Goal: Task Accomplishment & Management: Complete application form

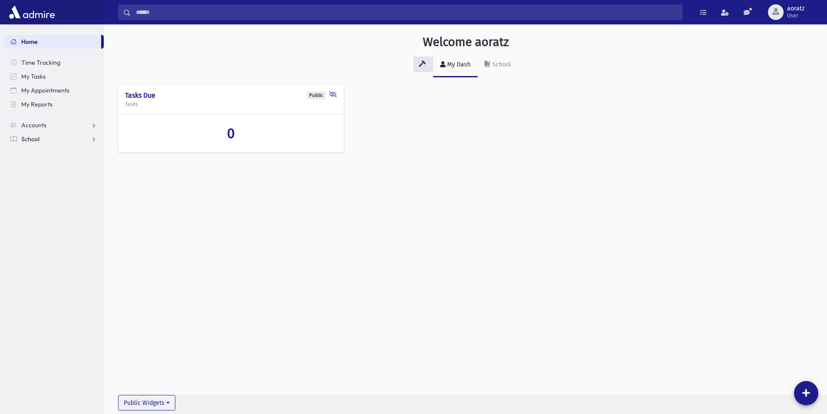
click at [91, 136] on link "School" at bounding box center [53, 139] width 100 height 14
click at [49, 167] on span "Attendance" at bounding box center [42, 167] width 32 height 8
click at [36, 180] on span "Entry" at bounding box center [40, 181] width 15 height 8
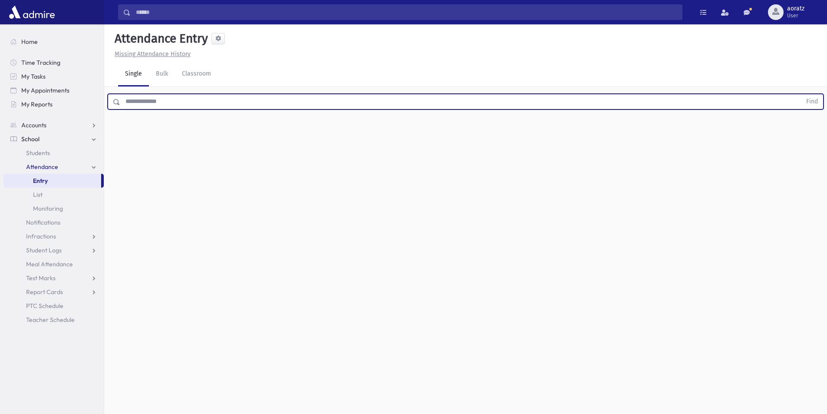
click at [164, 104] on input "text" at bounding box center [460, 102] width 681 height 16
click at [801, 94] on button "Find" at bounding box center [812, 101] width 22 height 15
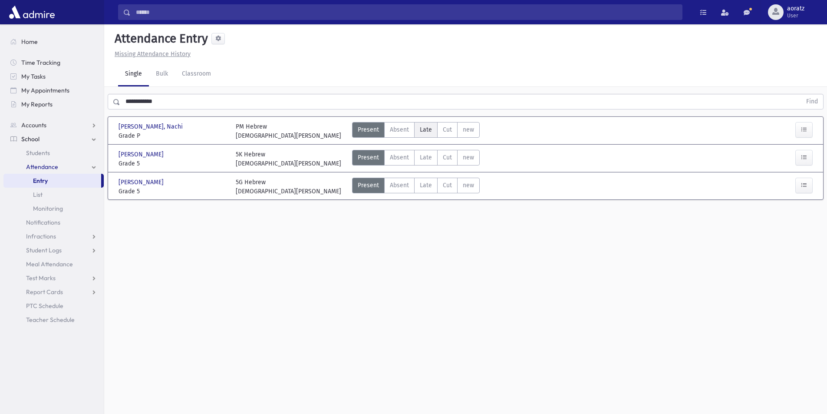
click at [432, 126] on label "Late Late" at bounding box center [425, 130] width 23 height 16
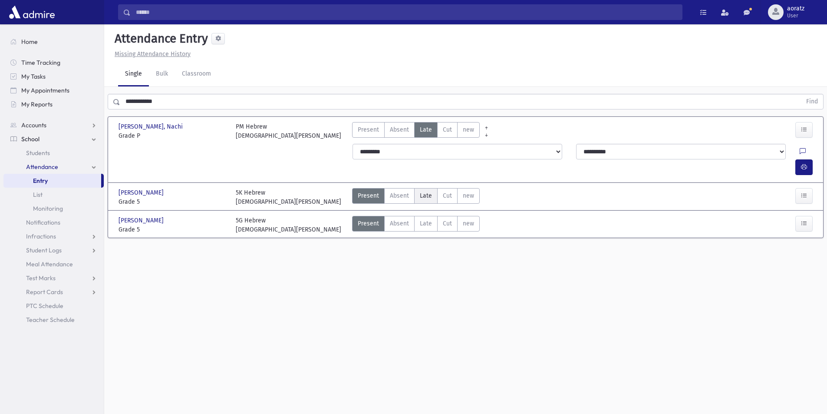
click at [420, 154] on select "**********" at bounding box center [458, 152] width 210 height 16
click at [315, 149] on div "**********" at bounding box center [466, 159] width 710 height 38
drag, startPoint x: 429, startPoint y: 178, endPoint x: 428, endPoint y: 197, distance: 19.1
click at [429, 191] on span "Late" at bounding box center [426, 195] width 12 height 9
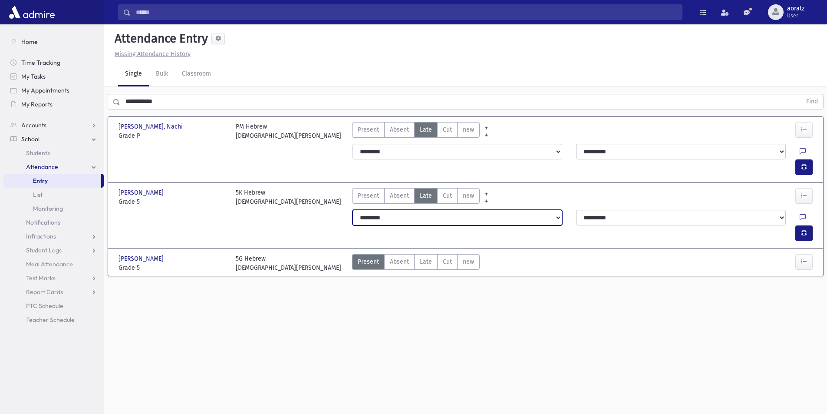
click at [424, 210] on select "**********" at bounding box center [458, 218] width 210 height 16
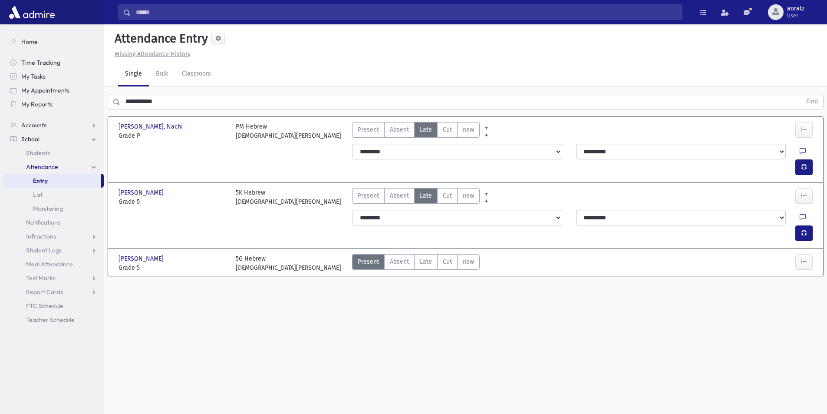
click at [345, 188] on div "5K Hebrew Rabbi N. Karmel" at bounding box center [289, 197] width 117 height 18
click at [432, 254] on label "Late Late" at bounding box center [425, 262] width 23 height 16
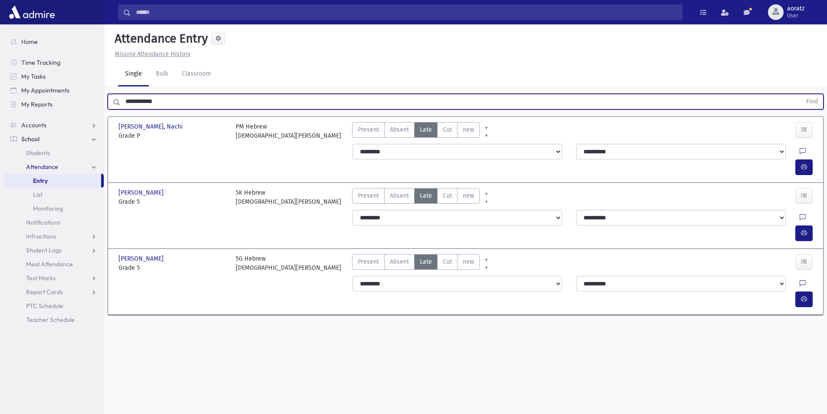
drag, startPoint x: 175, startPoint y: 102, endPoint x: 113, endPoint y: 100, distance: 62.6
click at [113, 100] on div "**********" at bounding box center [466, 102] width 716 height 16
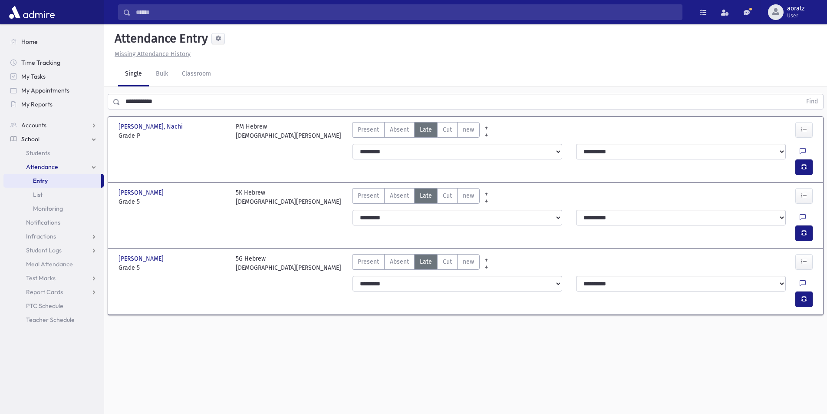
click at [179, 100] on input "**********" at bounding box center [460, 102] width 681 height 16
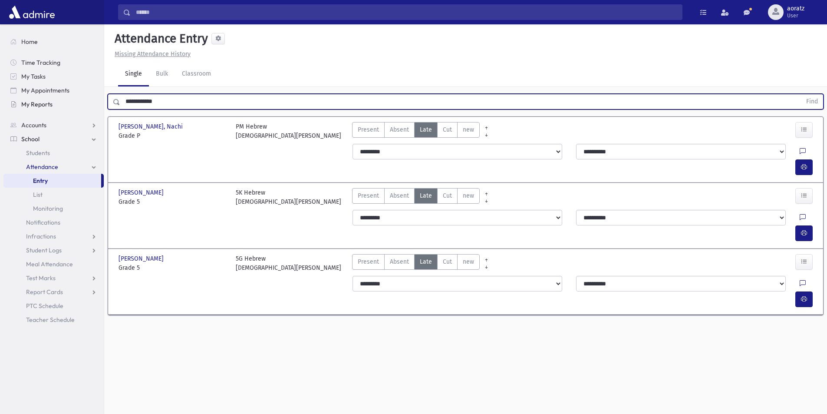
drag, startPoint x: 179, startPoint y: 100, endPoint x: 87, endPoint y: 102, distance: 91.6
click at [87, 102] on div "Search Results All Accounts" at bounding box center [413, 216] width 827 height 433
click at [801, 94] on button "Find" at bounding box center [812, 101] width 22 height 15
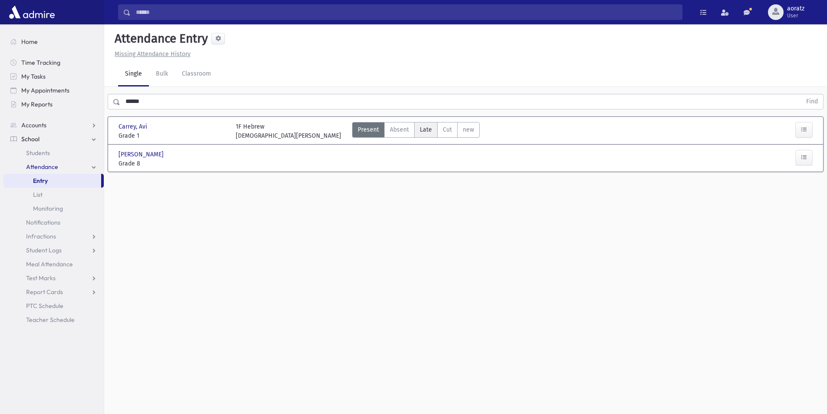
click at [421, 132] on span "Late" at bounding box center [426, 129] width 12 height 9
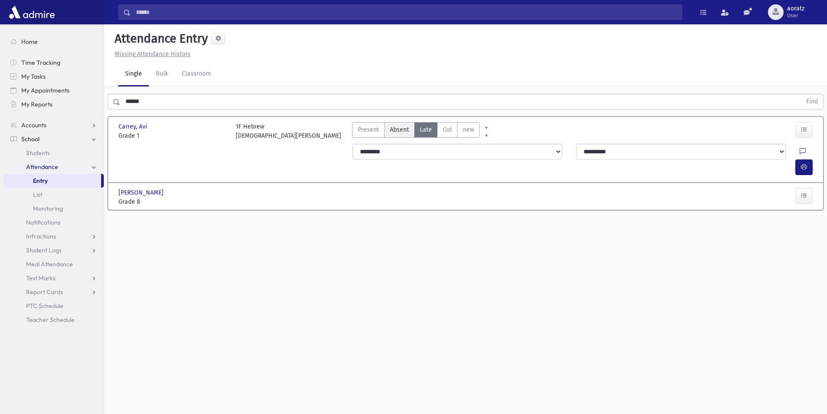
click at [400, 133] on span "Absent" at bounding box center [399, 129] width 19 height 9
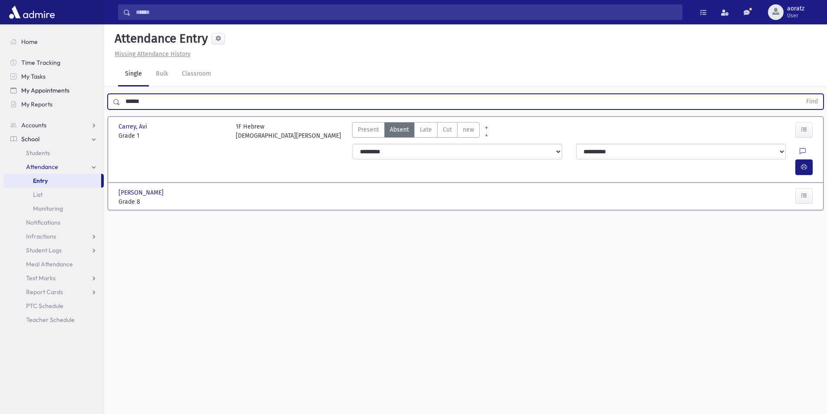
drag, startPoint x: 149, startPoint y: 99, endPoint x: 62, endPoint y: 92, distance: 87.1
click at [62, 92] on div "Search Results All Accounts" at bounding box center [413, 216] width 827 height 433
click at [801, 94] on button "Find" at bounding box center [812, 101] width 22 height 15
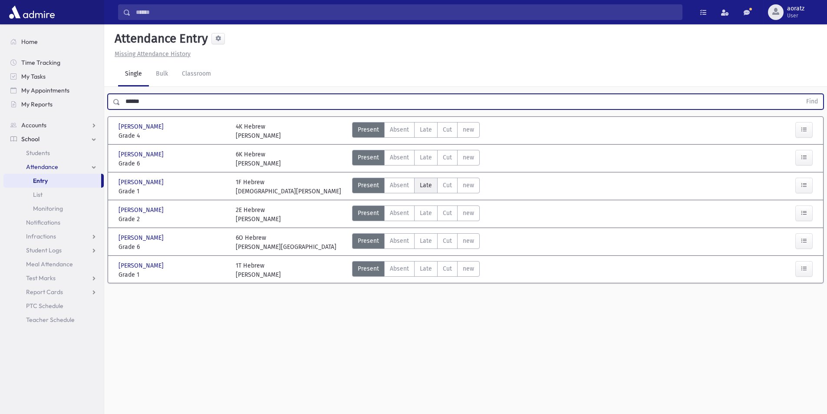
click at [418, 187] on label "Late Late" at bounding box center [425, 186] width 23 height 16
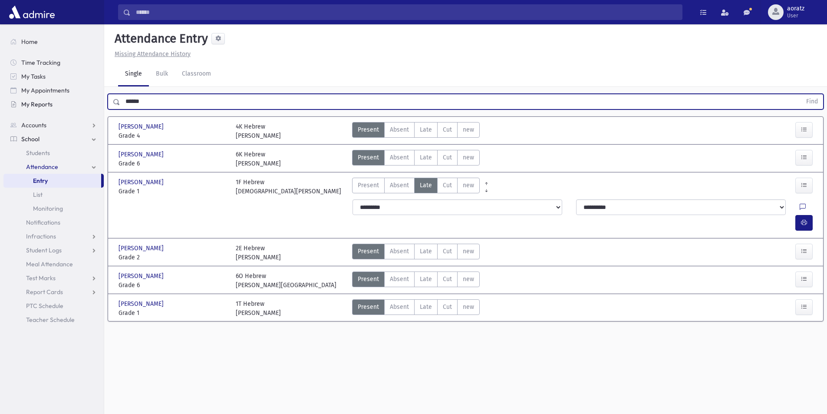
drag, startPoint x: 165, startPoint y: 99, endPoint x: 100, endPoint y: 99, distance: 64.7
click at [100, 99] on div "Search Results All Accounts" at bounding box center [413, 216] width 827 height 433
click at [801, 94] on button "Find" at bounding box center [812, 101] width 22 height 15
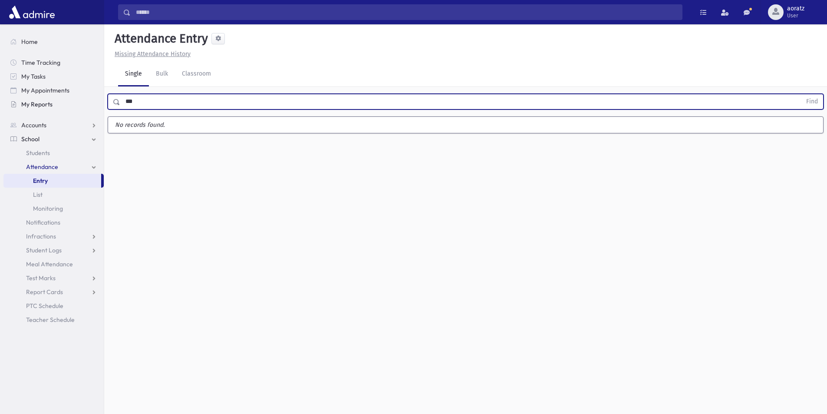
click at [801, 94] on button "Find" at bounding box center [812, 101] width 22 height 15
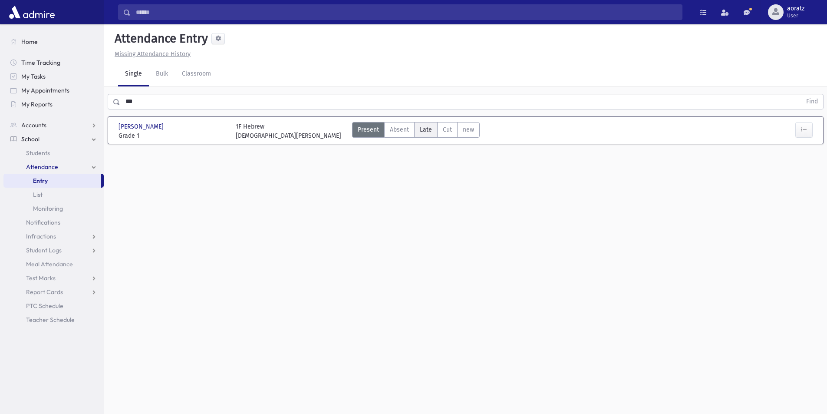
click at [418, 129] on label "Late Late" at bounding box center [425, 130] width 23 height 16
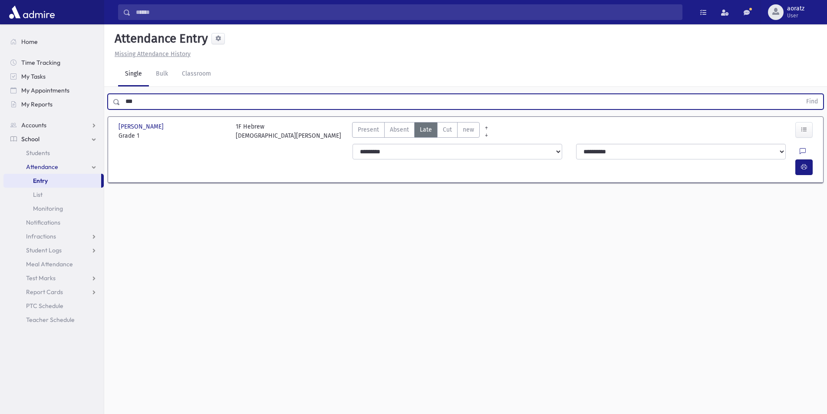
drag, startPoint x: 166, startPoint y: 103, endPoint x: 109, endPoint y: 107, distance: 57.5
click at [109, 107] on div "*** Find" at bounding box center [466, 102] width 716 height 16
click at [801, 94] on button "Find" at bounding box center [812, 101] width 22 height 15
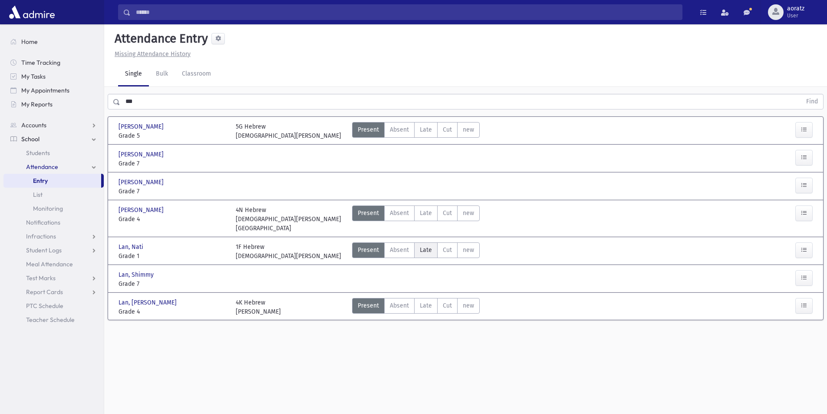
click at [428, 245] on span "Late" at bounding box center [426, 249] width 12 height 9
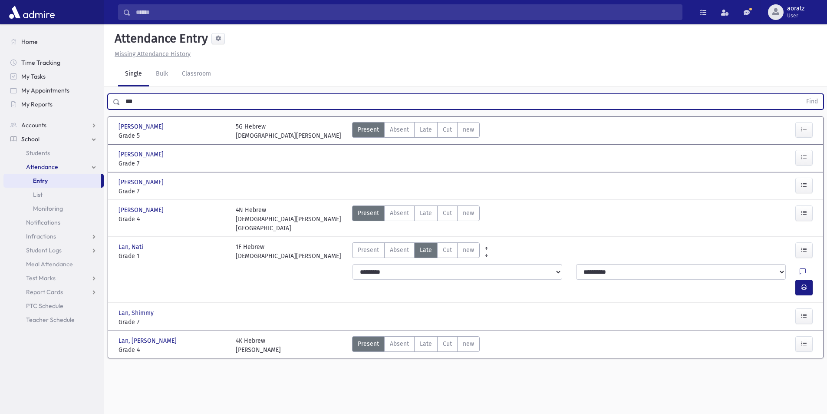
drag, startPoint x: 148, startPoint y: 102, endPoint x: 111, endPoint y: 99, distance: 37.0
click at [111, 99] on div "*** Find" at bounding box center [466, 102] width 716 height 16
click at [801, 94] on button "Find" at bounding box center [812, 101] width 22 height 15
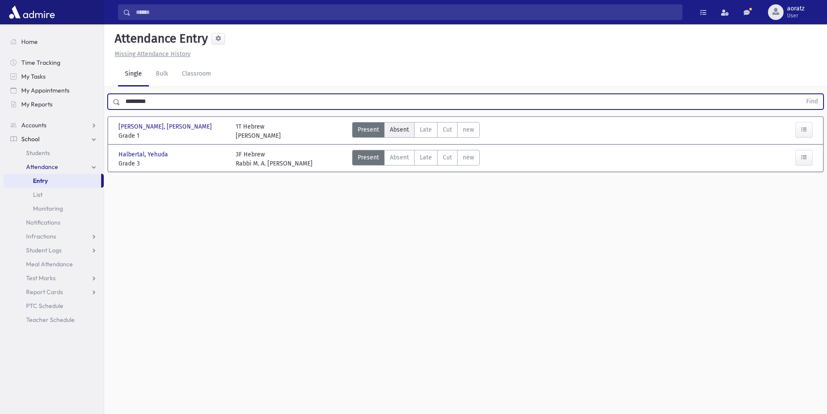
click at [406, 131] on span "Absent" at bounding box center [399, 129] width 19 height 9
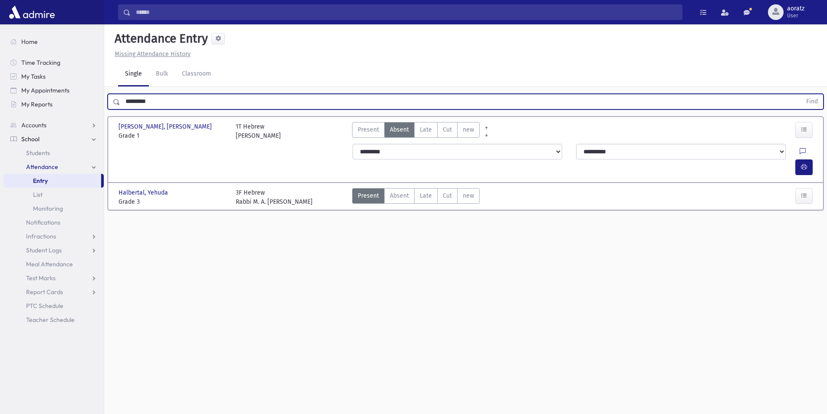
drag, startPoint x: 183, startPoint y: 101, endPoint x: 116, endPoint y: 101, distance: 67.3
click at [116, 101] on div "********* Find" at bounding box center [466, 102] width 716 height 16
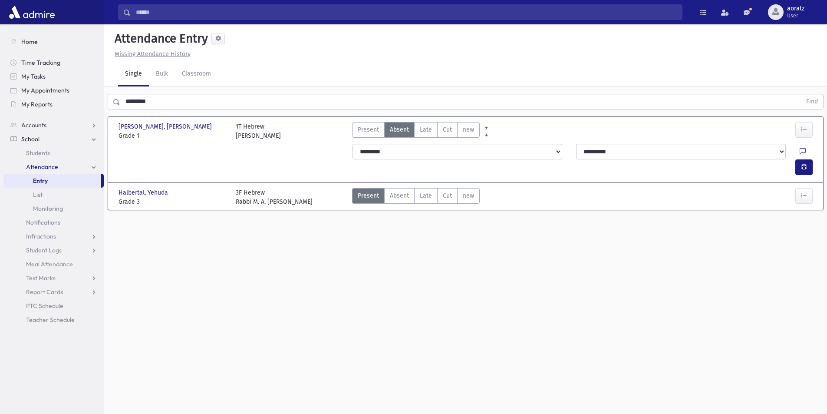
click at [162, 98] on input "*********" at bounding box center [460, 102] width 681 height 16
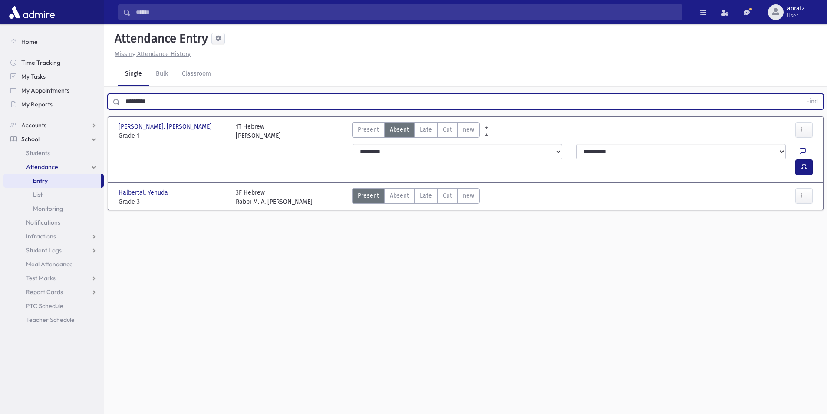
drag, startPoint x: 162, startPoint y: 98, endPoint x: 128, endPoint y: 97, distance: 33.5
click at [128, 97] on input "*********" at bounding box center [460, 102] width 681 height 16
click at [801, 94] on button "Find" at bounding box center [812, 101] width 22 height 15
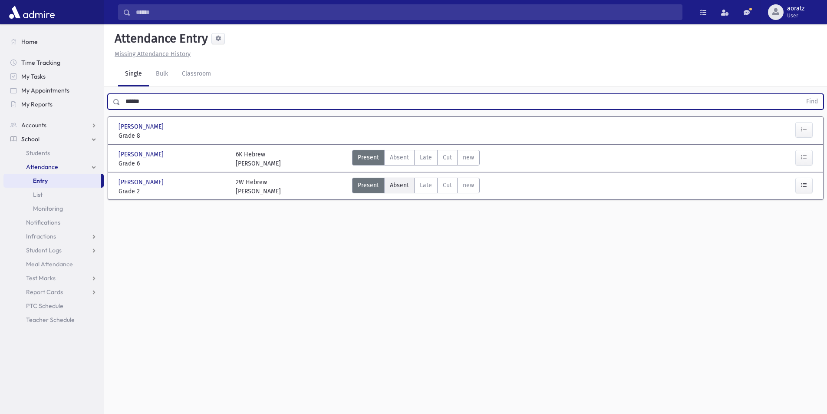
click at [401, 184] on span "Absent" at bounding box center [399, 185] width 19 height 9
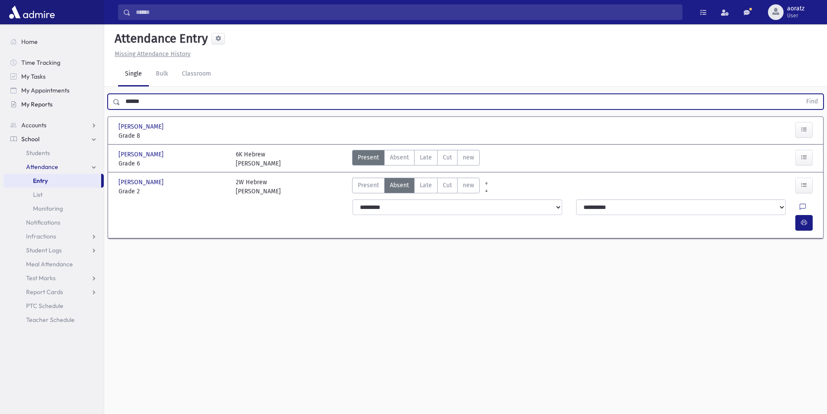
drag, startPoint x: 165, startPoint y: 98, endPoint x: 46, endPoint y: 97, distance: 118.6
click at [46, 97] on div "Search Results All Accounts" at bounding box center [413, 216] width 827 height 433
click at [801, 94] on button "Find" at bounding box center [812, 101] width 22 height 15
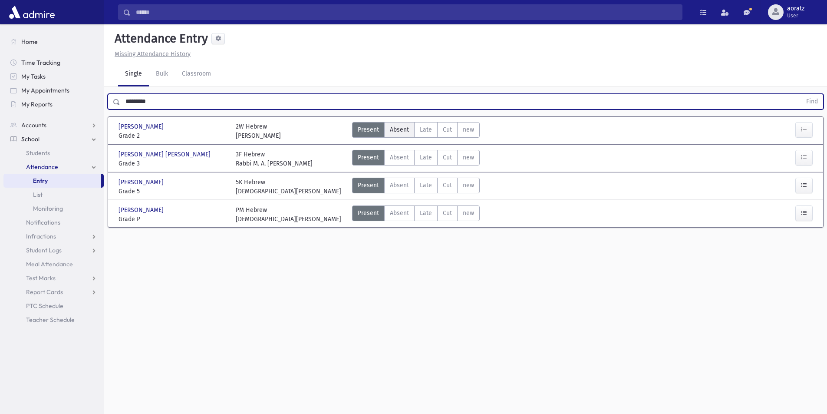
click at [396, 129] on span "Absent" at bounding box center [399, 129] width 19 height 9
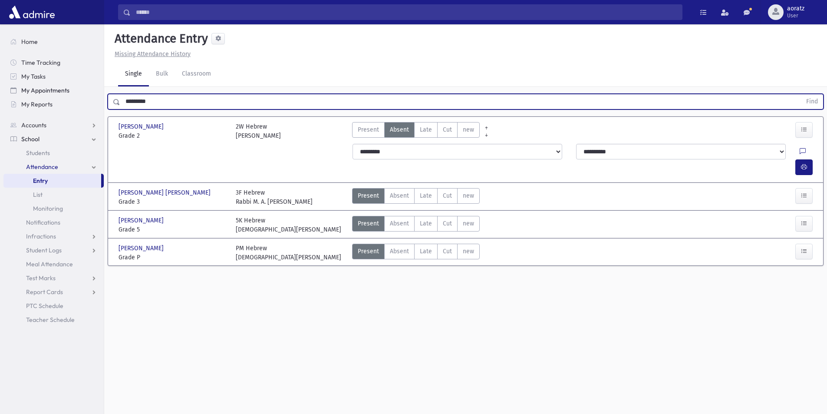
drag, startPoint x: 165, startPoint y: 99, endPoint x: 55, endPoint y: 96, distance: 110.3
click at [55, 96] on div "Search Results All Accounts" at bounding box center [413, 216] width 827 height 433
type input "*"
click at [801, 94] on button "Find" at bounding box center [812, 101] width 22 height 15
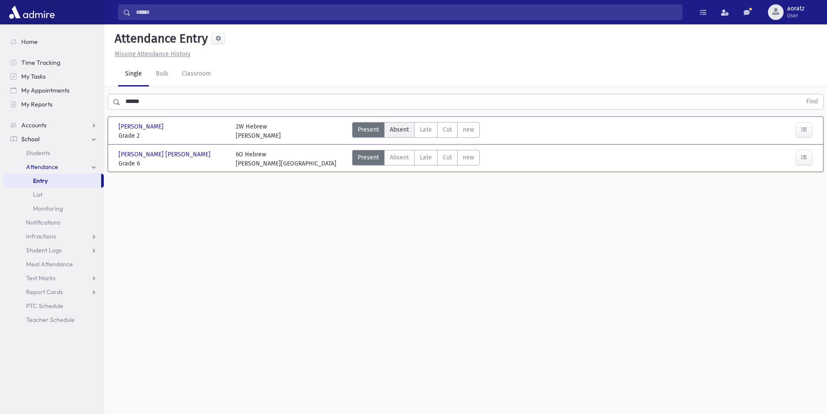
click at [399, 129] on span "Absent" at bounding box center [399, 129] width 19 height 9
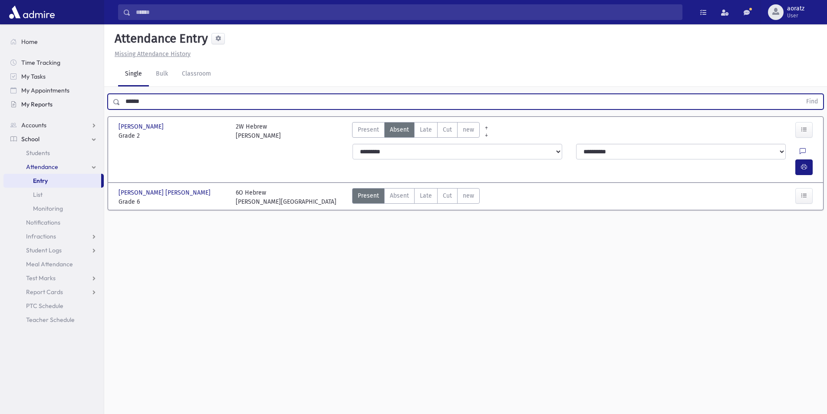
drag, startPoint x: 185, startPoint y: 101, endPoint x: 20, endPoint y: 99, distance: 165.5
click at [20, 99] on div "Search Results All Accounts" at bounding box center [413, 216] width 827 height 433
click at [801, 94] on button "Find" at bounding box center [812, 101] width 22 height 15
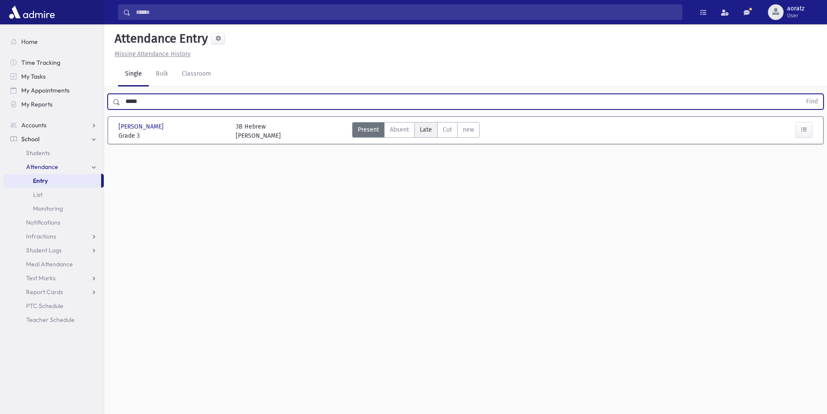
click at [424, 130] on span "Late" at bounding box center [426, 129] width 12 height 9
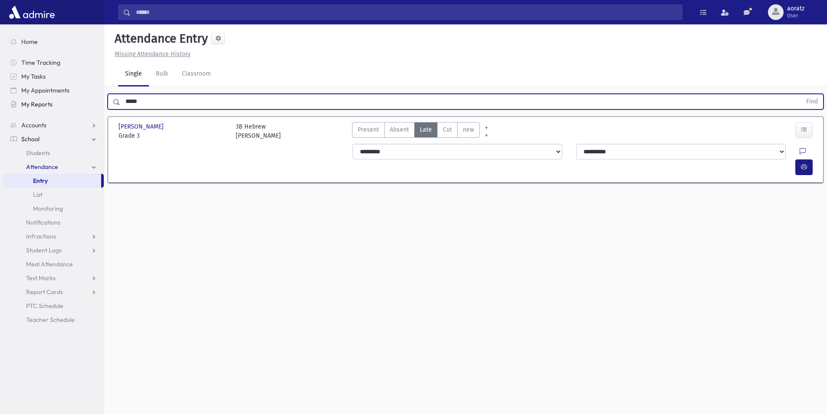
drag, startPoint x: 152, startPoint y: 101, endPoint x: 96, endPoint y: 101, distance: 55.6
click at [96, 101] on div "Search Results All Accounts" at bounding box center [413, 216] width 827 height 433
click at [801, 94] on button "Find" at bounding box center [812, 101] width 22 height 15
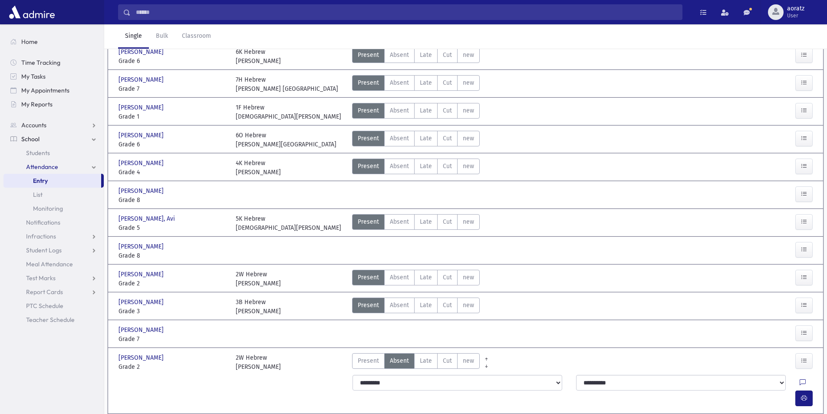
scroll to position [391, 0]
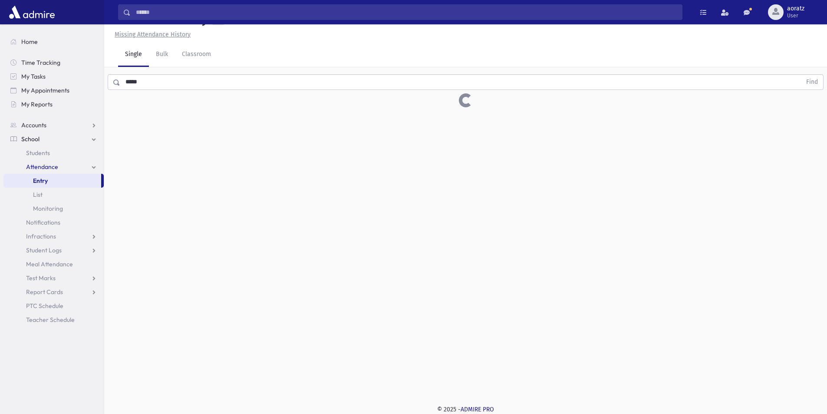
scroll to position [20, 0]
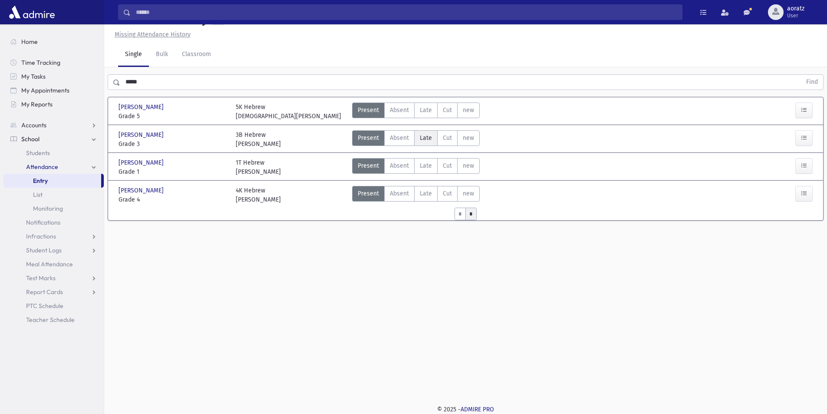
click at [420, 142] on label "Late Late" at bounding box center [425, 138] width 23 height 16
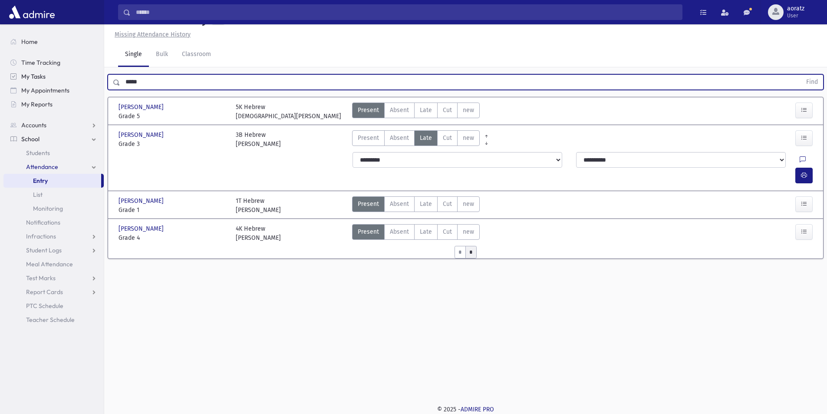
drag, startPoint x: 157, startPoint y: 85, endPoint x: 50, endPoint y: 75, distance: 107.3
click at [50, 75] on div "Search Results All Accounts" at bounding box center [413, 196] width 827 height 433
click at [801, 75] on button "Find" at bounding box center [812, 82] width 22 height 15
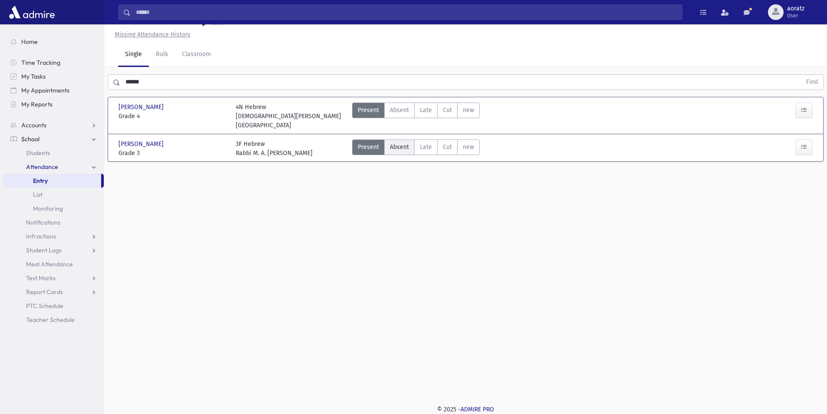
click at [395, 142] on span "Absent" at bounding box center [399, 146] width 19 height 9
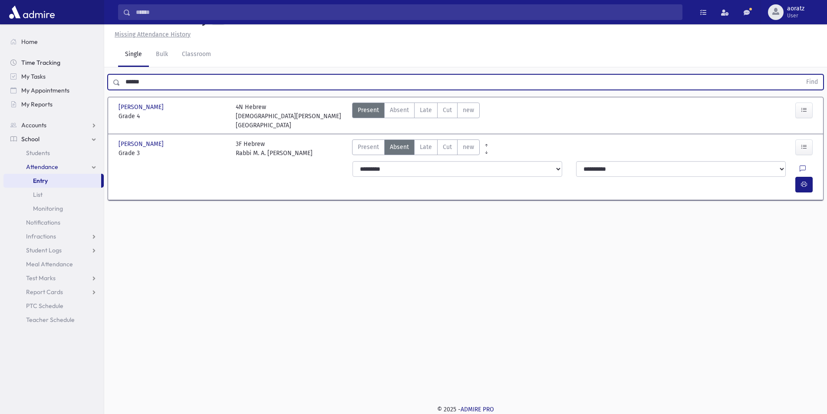
drag, startPoint x: 171, startPoint y: 84, endPoint x: 86, endPoint y: 65, distance: 87.7
click at [86, 65] on div "Search Results All Accounts" at bounding box center [413, 196] width 827 height 433
click at [801, 75] on button "Find" at bounding box center [812, 82] width 22 height 15
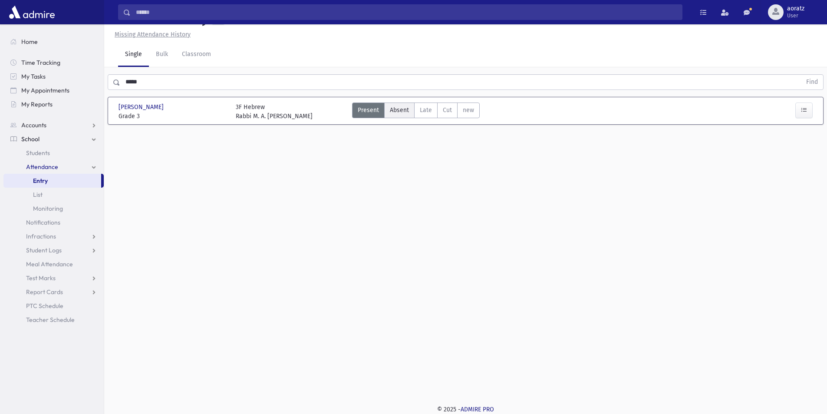
click at [405, 114] on span "Absent" at bounding box center [399, 110] width 19 height 9
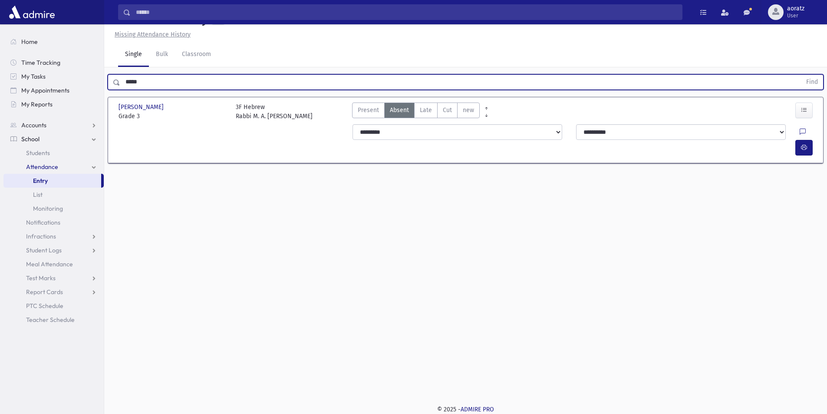
click at [129, 84] on input "*****" at bounding box center [460, 82] width 681 height 16
click at [135, 81] on input "*****" at bounding box center [460, 82] width 681 height 16
drag, startPoint x: 141, startPoint y: 83, endPoint x: 112, endPoint y: 84, distance: 28.3
click at [112, 84] on div "***** Find" at bounding box center [466, 82] width 716 height 16
drag, startPoint x: 169, startPoint y: 84, endPoint x: 111, endPoint y: 79, distance: 58.0
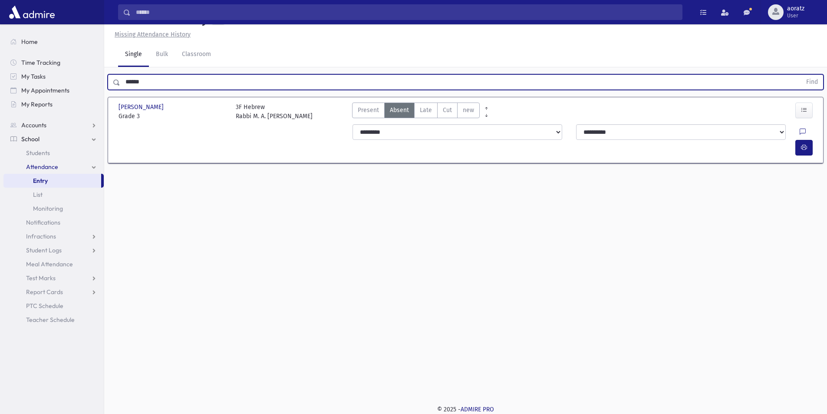
click at [111, 79] on div "****** Find" at bounding box center [466, 82] width 716 height 16
click at [801, 75] on button "Find" at bounding box center [812, 82] width 22 height 15
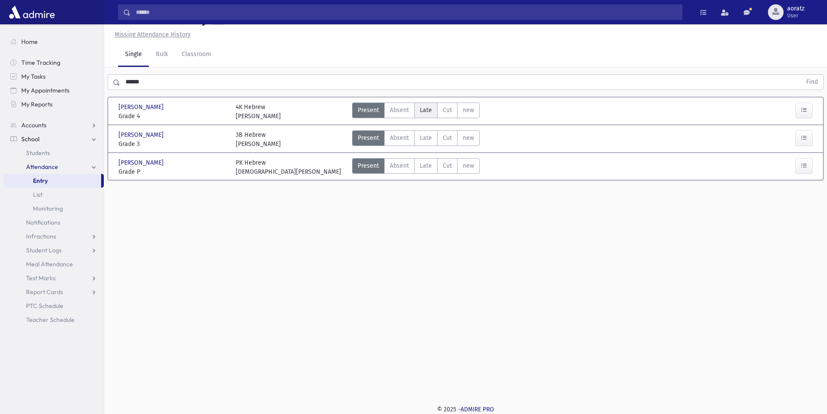
click at [430, 108] on span "Late" at bounding box center [426, 110] width 12 height 9
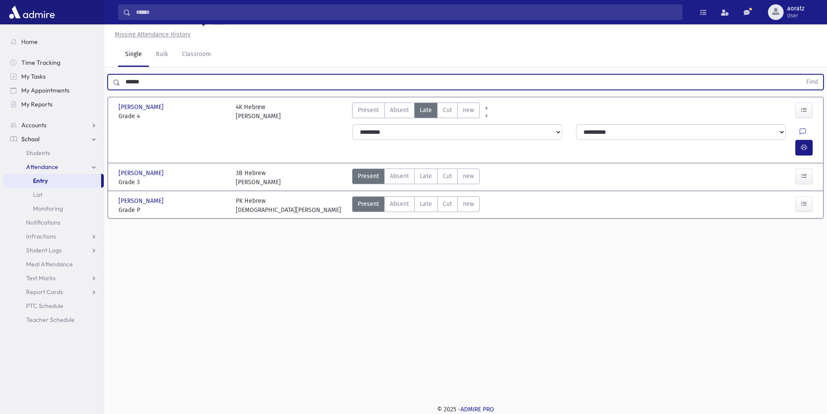
drag, startPoint x: 148, startPoint y: 85, endPoint x: 116, endPoint y: 85, distance: 32.6
click at [116, 85] on div "****** Find" at bounding box center [466, 82] width 716 height 16
click at [801, 75] on button "Find" at bounding box center [812, 82] width 22 height 15
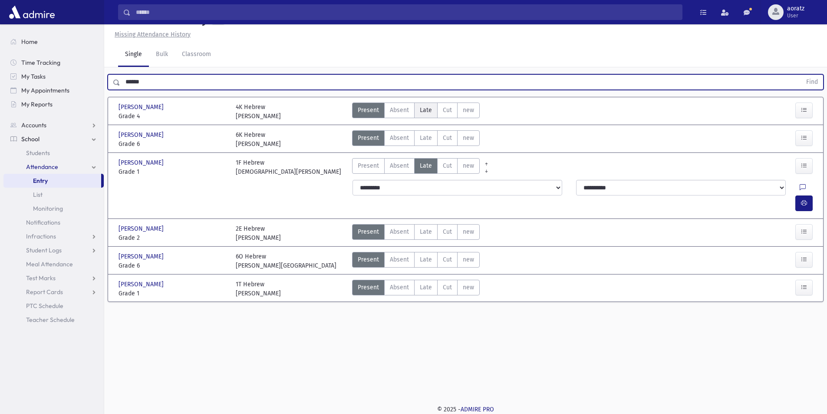
click at [426, 110] on span "Late" at bounding box center [426, 110] width 12 height 9
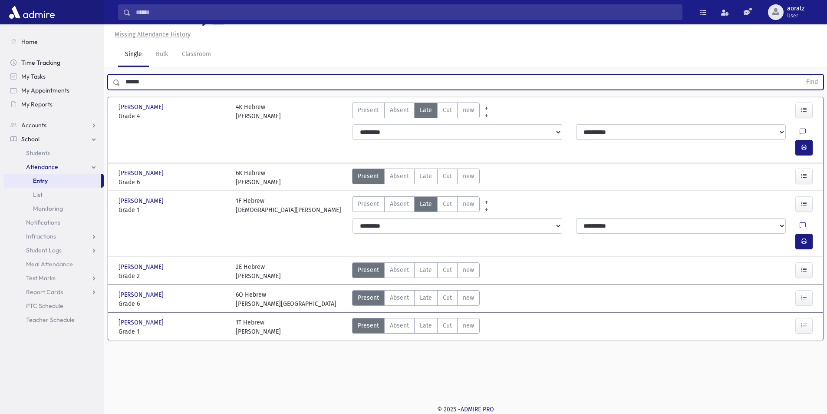
drag, startPoint x: 184, startPoint y: 86, endPoint x: 86, endPoint y: 64, distance: 100.2
click at [96, 69] on div "Search Results All Accounts" at bounding box center [413, 196] width 827 height 433
click at [801, 75] on button "Find" at bounding box center [812, 82] width 22 height 15
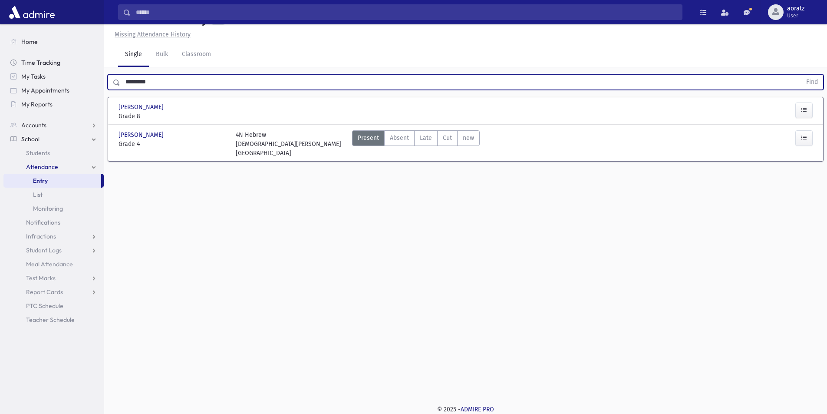
drag, startPoint x: 177, startPoint y: 83, endPoint x: 42, endPoint y: 66, distance: 136.1
click at [47, 69] on div "Search Results All Accounts" at bounding box center [413, 196] width 827 height 433
click at [801, 75] on button "Find" at bounding box center [812, 82] width 22 height 15
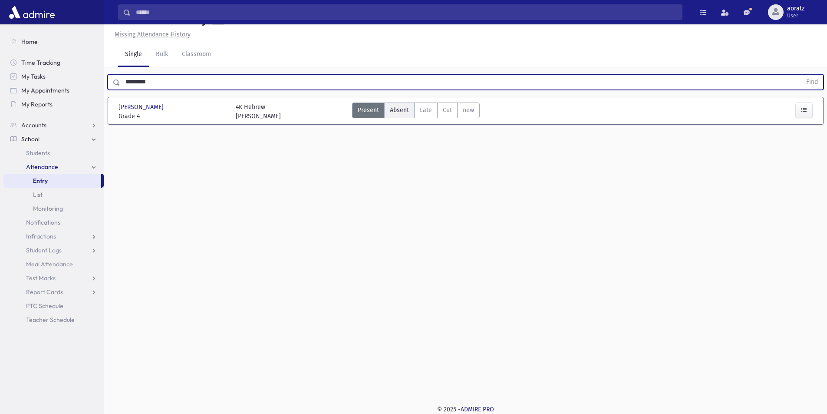
click at [404, 116] on label "Absent Absent" at bounding box center [399, 110] width 30 height 16
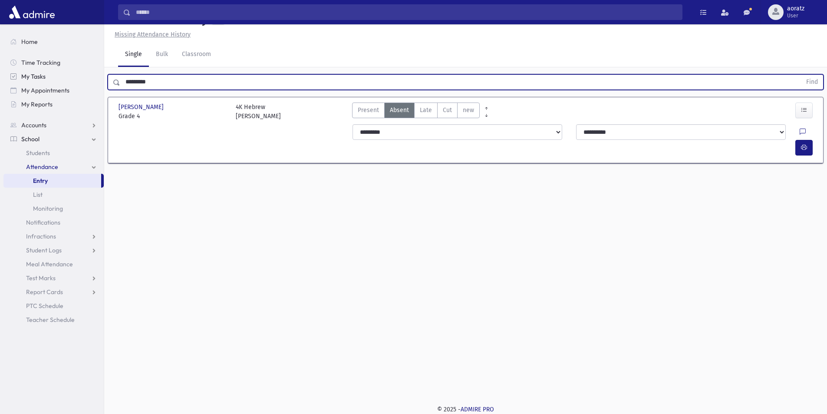
drag, startPoint x: 155, startPoint y: 82, endPoint x: 95, endPoint y: 80, distance: 60.4
click at [95, 80] on div "Search Results All Accounts" at bounding box center [413, 196] width 827 height 433
click at [801, 75] on button "Find" at bounding box center [812, 82] width 22 height 15
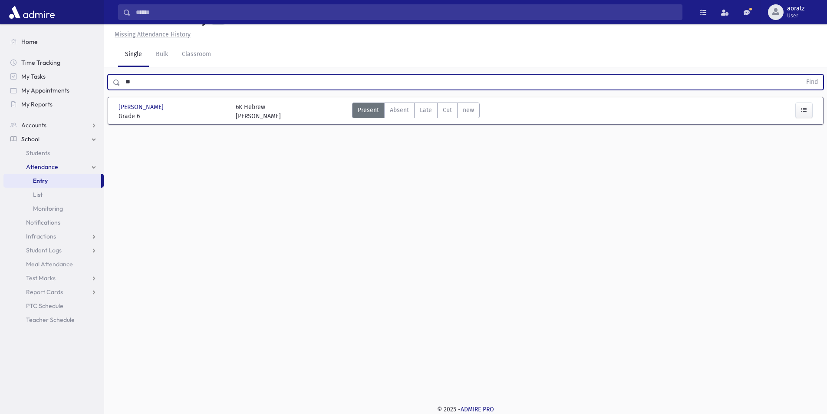
type input "*"
click at [801, 75] on button "Find" at bounding box center [812, 82] width 22 height 15
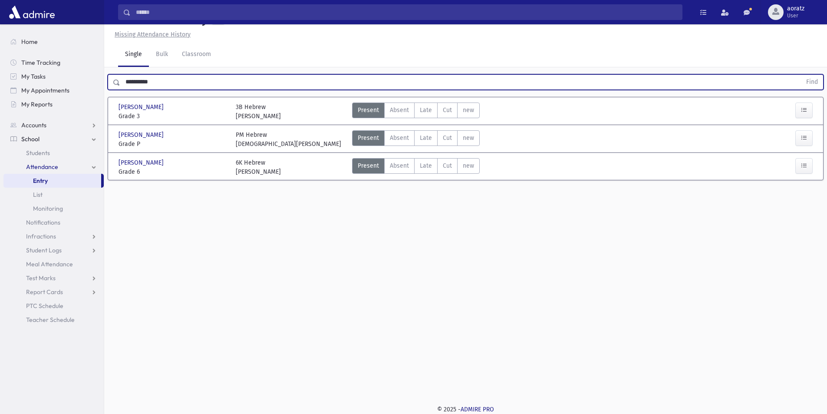
drag, startPoint x: 165, startPoint y: 83, endPoint x: 113, endPoint y: 88, distance: 51.6
click at [113, 88] on div "**********" at bounding box center [466, 82] width 716 height 16
click at [801, 75] on button "Find" at bounding box center [812, 82] width 22 height 15
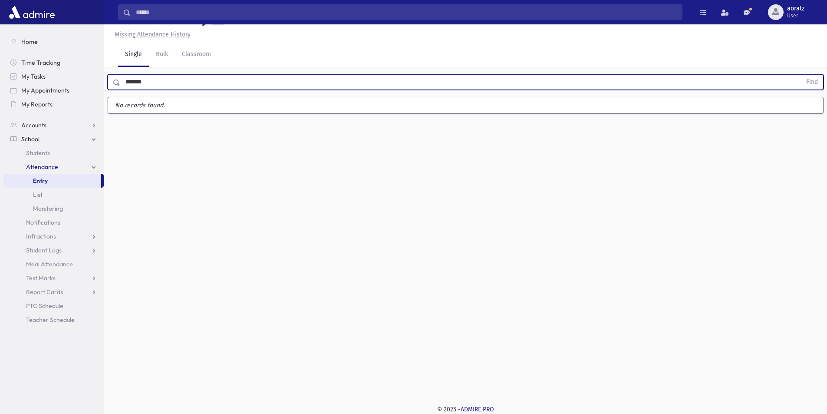
click at [136, 83] on input "*******" at bounding box center [460, 82] width 681 height 16
click at [156, 80] on input "******" at bounding box center [460, 82] width 681 height 16
click at [801, 75] on button "Find" at bounding box center [812, 82] width 22 height 15
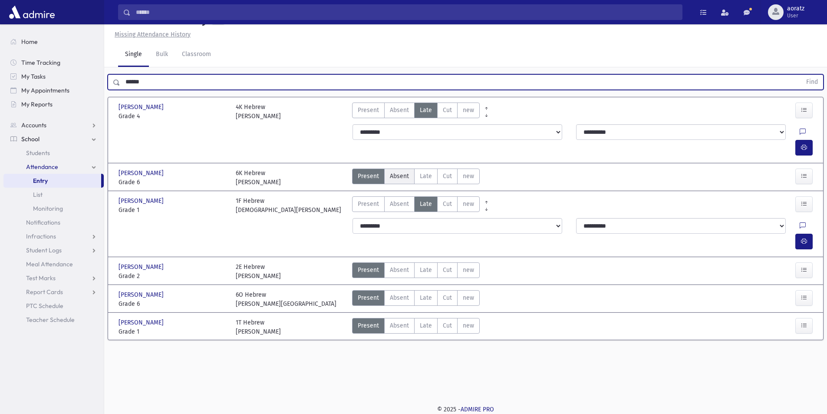
click at [399, 172] on span "Absent" at bounding box center [399, 176] width 19 height 9
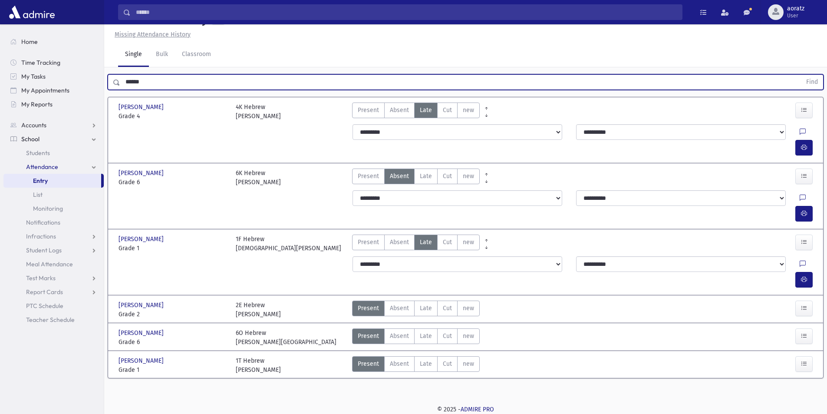
drag, startPoint x: 168, startPoint y: 81, endPoint x: 115, endPoint y: 83, distance: 53.5
click at [115, 83] on div "****** Find" at bounding box center [466, 82] width 716 height 16
click at [801, 75] on button "Find" at bounding box center [812, 82] width 22 height 15
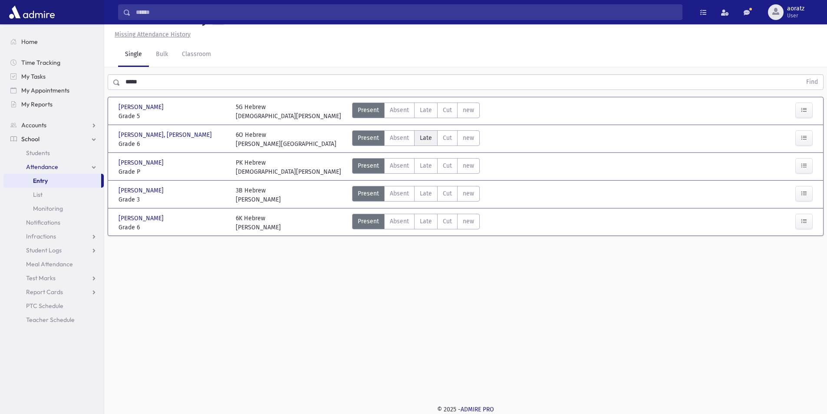
click at [416, 139] on label "Late Late" at bounding box center [425, 138] width 23 height 16
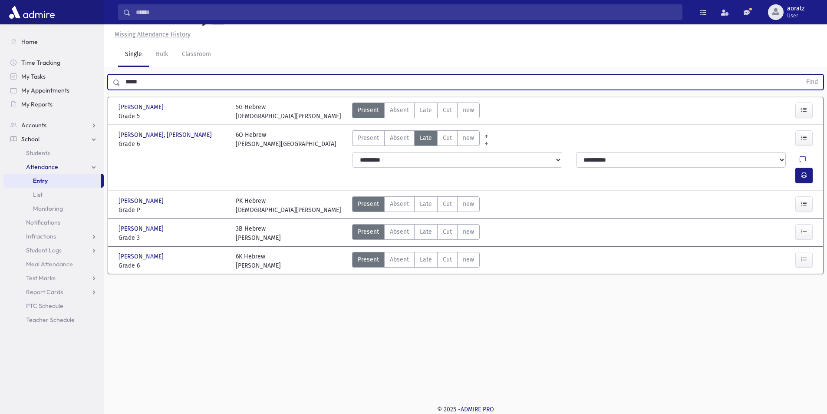
drag, startPoint x: 152, startPoint y: 83, endPoint x: 109, endPoint y: 82, distance: 42.1
click at [109, 82] on div "***** Find" at bounding box center [466, 82] width 716 height 16
click at [801, 75] on button "Find" at bounding box center [812, 82] width 22 height 15
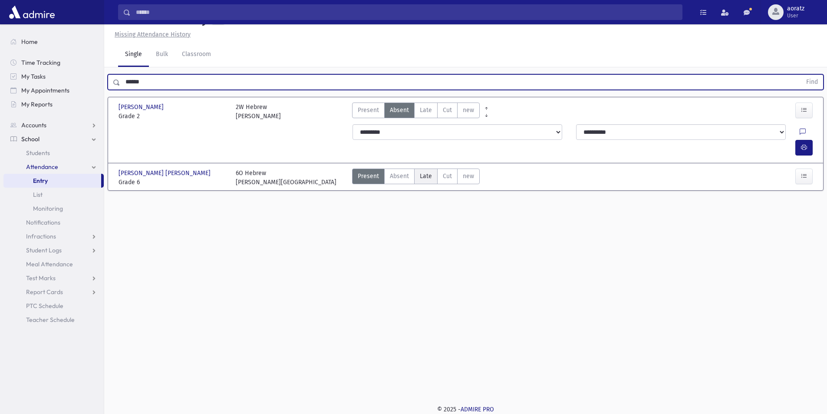
click at [423, 172] on span "Late" at bounding box center [426, 176] width 12 height 9
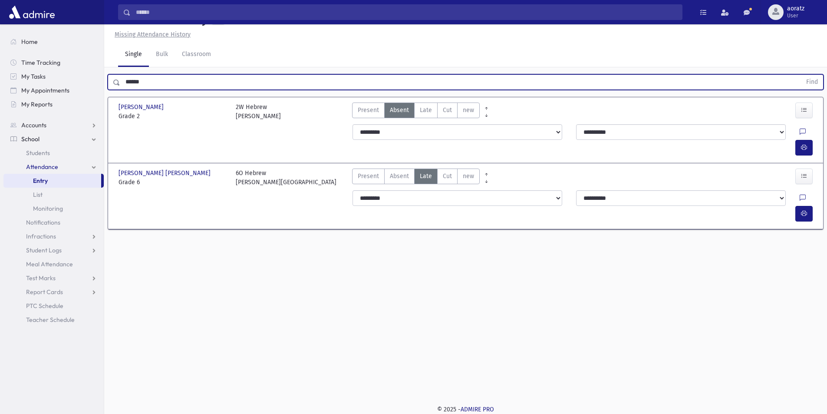
drag, startPoint x: 165, startPoint y: 85, endPoint x: 116, endPoint y: 78, distance: 50.0
click at [116, 78] on div "****** Find" at bounding box center [466, 82] width 716 height 16
click at [801, 75] on button "Find" at bounding box center [812, 82] width 22 height 15
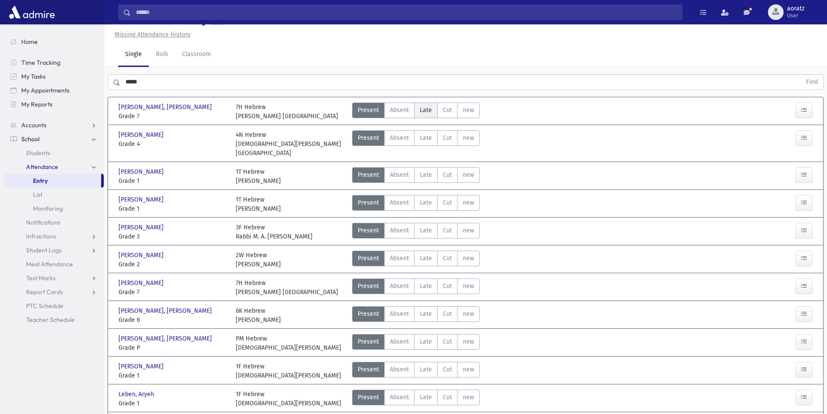
click at [415, 109] on label "Late Late" at bounding box center [425, 110] width 23 height 16
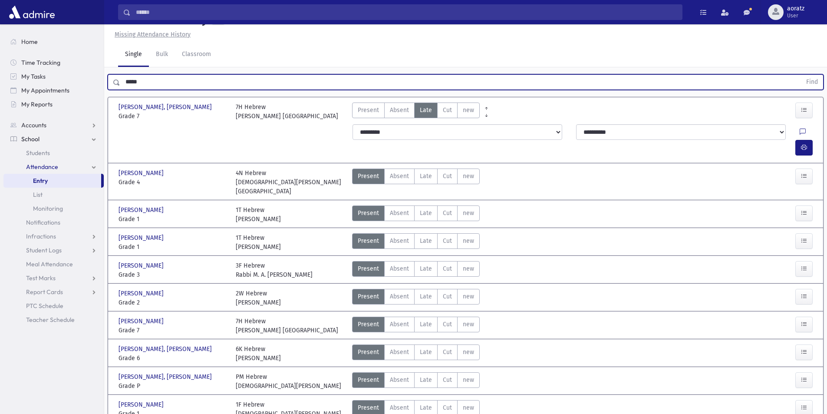
drag, startPoint x: 151, startPoint y: 87, endPoint x: 119, endPoint y: 83, distance: 32.3
click at [119, 83] on div "***** Find" at bounding box center [466, 82] width 716 height 16
type input "*"
click at [801, 75] on button "Find" at bounding box center [812, 82] width 22 height 15
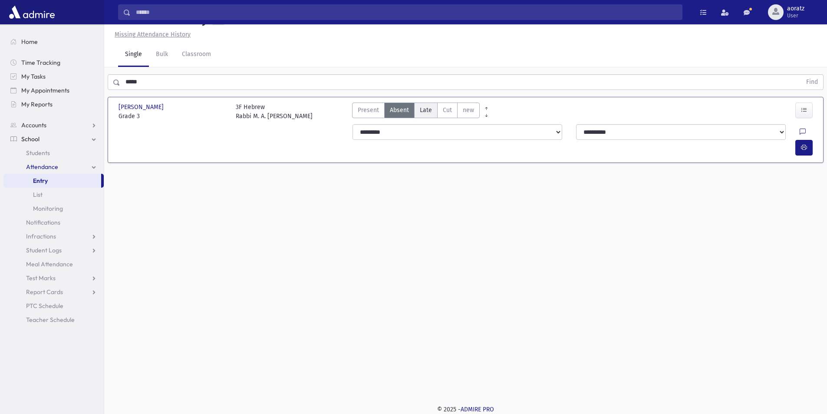
click at [420, 111] on span "Late" at bounding box center [426, 110] width 12 height 9
click at [807, 140] on button "button" at bounding box center [804, 148] width 17 height 16
click at [803, 140] on button "button" at bounding box center [804, 148] width 17 height 16
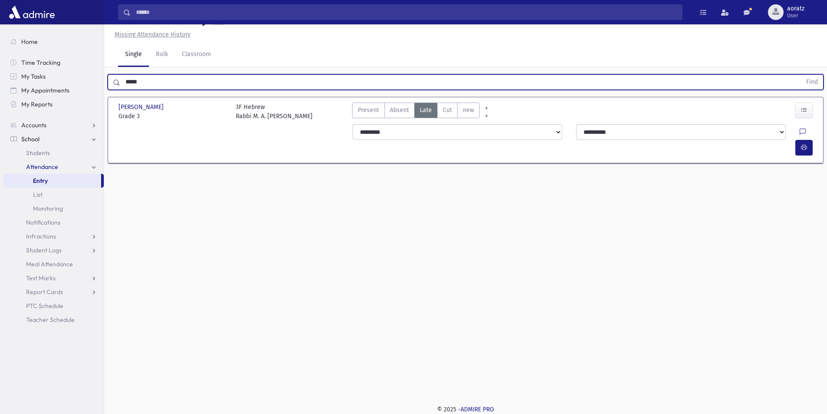
drag, startPoint x: 190, startPoint y: 79, endPoint x: 108, endPoint y: 86, distance: 82.8
click at [108, 86] on div "***** Find" at bounding box center [466, 82] width 716 height 16
type input "*********"
click at [801, 75] on button "Find" at bounding box center [812, 82] width 22 height 15
click at [420, 110] on span "Late" at bounding box center [426, 110] width 12 height 9
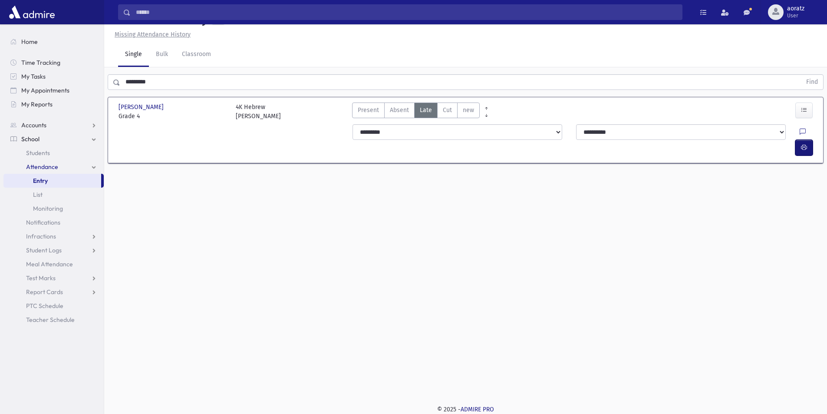
click at [800, 140] on button "button" at bounding box center [804, 148] width 17 height 16
